Goal: Information Seeking & Learning: Understand process/instructions

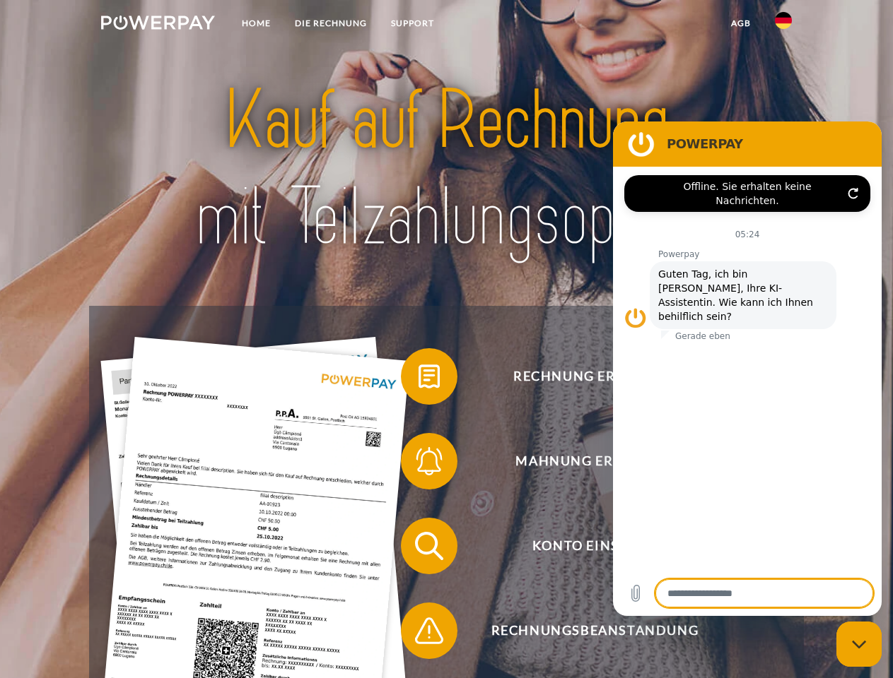
click at [158, 25] on img at bounding box center [158, 23] width 114 height 14
click at [783, 25] on img at bounding box center [783, 20] width 17 height 17
click at [740, 23] on link "agb" at bounding box center [741, 23] width 44 height 25
click at [418, 380] on span at bounding box center [407, 376] width 71 height 71
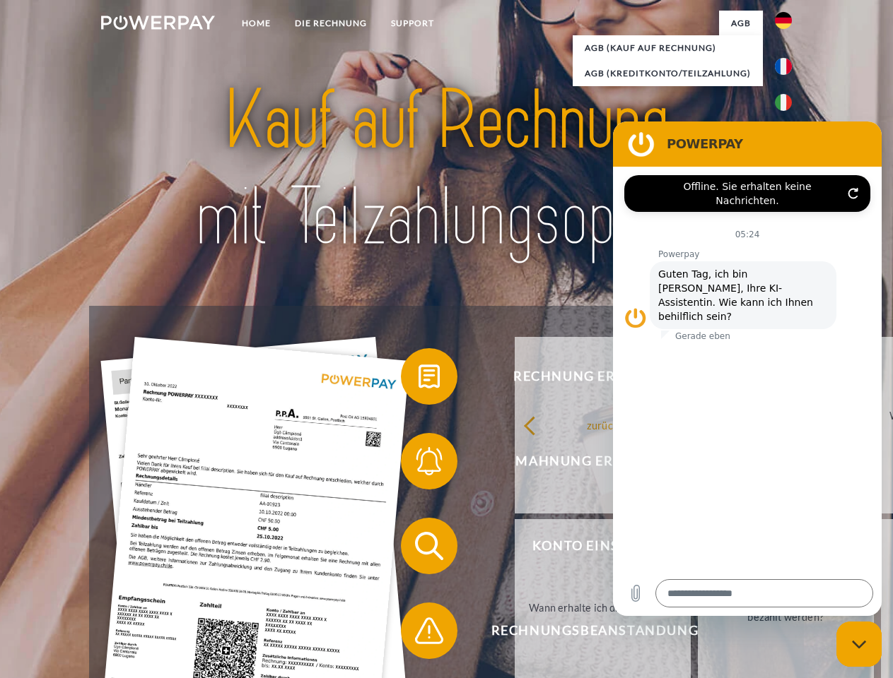
click at [514, 464] on link "zurück" at bounding box center [602, 425] width 176 height 177
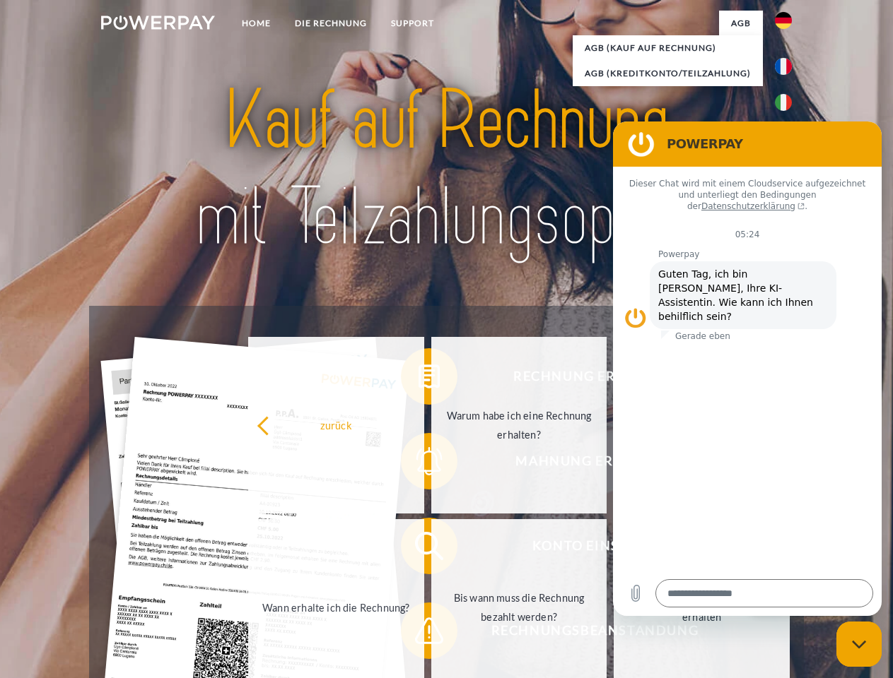
click at [418, 549] on link "Wann erhalte ich die Rechnung?" at bounding box center [336, 607] width 176 height 177
click at [418, 634] on span at bounding box center [407, 631] width 71 height 71
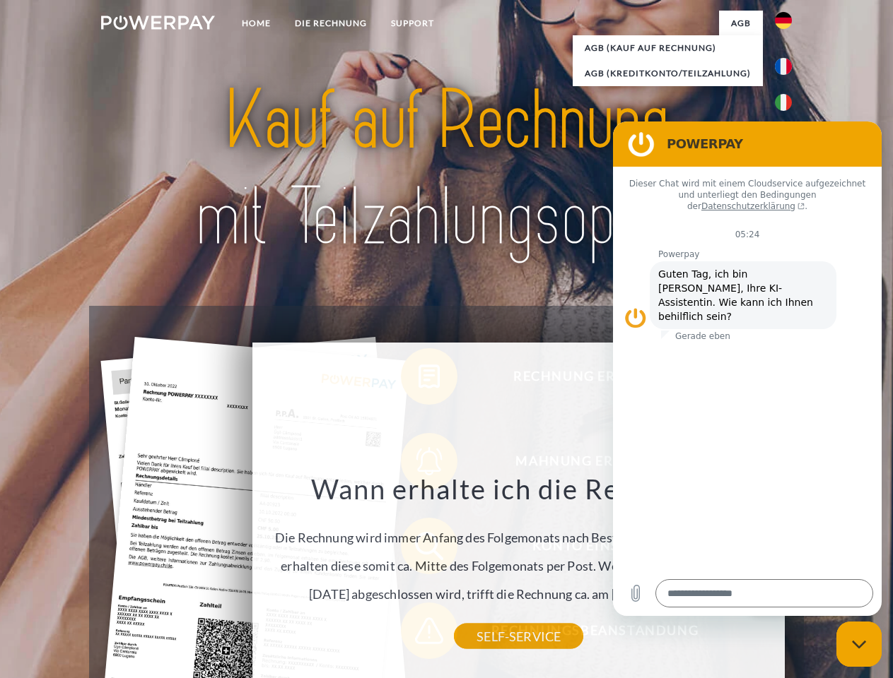
click at [859, 645] on icon "Messaging-Fenster schließen" at bounding box center [859, 644] width 15 height 9
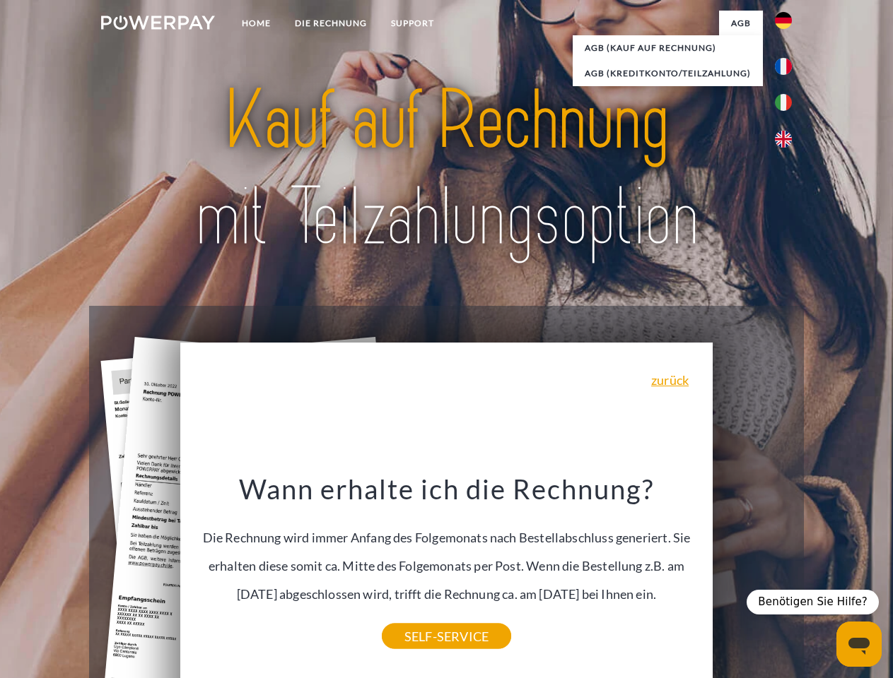
type textarea "*"
